Goal: Find specific page/section: Find specific page/section

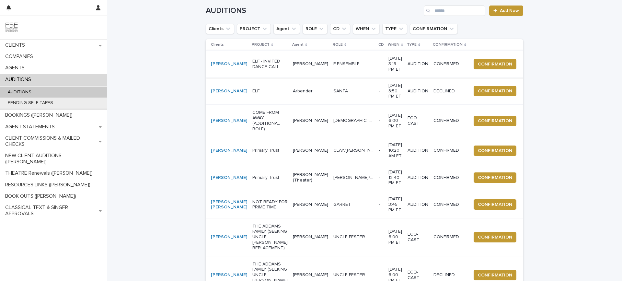
scroll to position [35, 0]
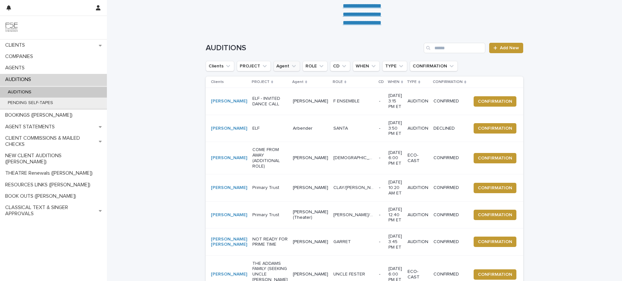
click at [290, 64] on icon "Agent" at bounding box center [293, 66] width 6 height 6
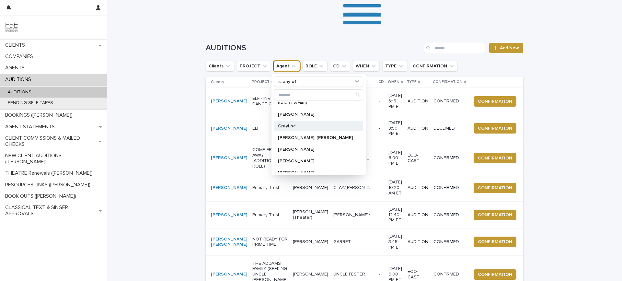
scroll to position [130, 0]
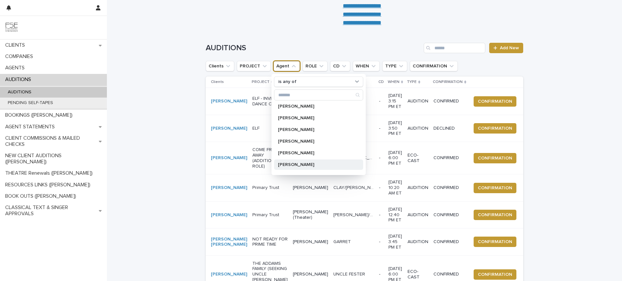
click at [292, 164] on p "[PERSON_NAME]" at bounding box center [315, 164] width 75 height 5
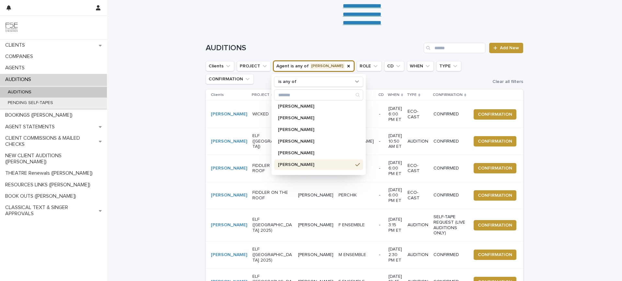
click at [151, 61] on div "Loading... Saving… Loading... Saving… AUDITIONS Add New Clients PROJECT Agent i…" at bounding box center [364, 233] width 515 height 407
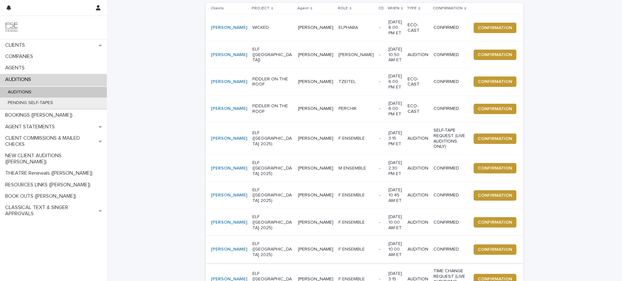
scroll to position [164, 0]
